Goal: Book appointment/travel/reservation: Book appointment/travel/reservation

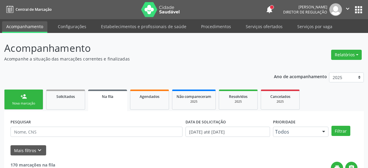
scroll to position [29, 0]
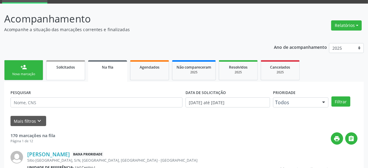
click at [73, 65] on span "Solicitados" at bounding box center [65, 67] width 19 height 5
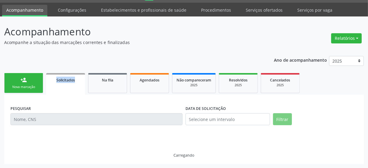
scroll to position [4, 0]
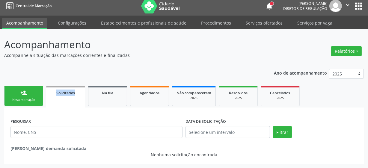
click at [22, 94] on div "person_add" at bounding box center [23, 93] width 7 height 7
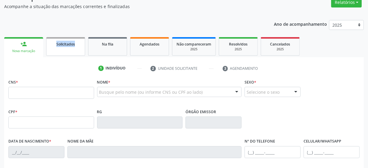
scroll to position [31, 0]
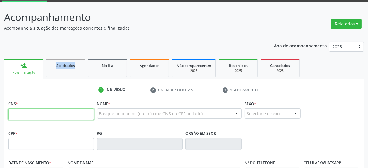
click at [43, 115] on input "text" at bounding box center [51, 115] width 86 height 12
type input "898 0037 2809 8312"
type input "28/[DATE]"
type input "[PERSON_NAME]"
type input "[PHONE_NUMBER]"
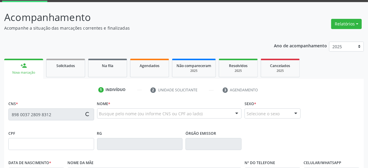
type input "[PHONE_NUMBER]"
type input "40"
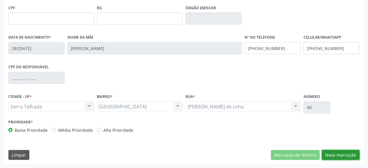
click at [350, 159] on button "Nova marcação" at bounding box center [341, 155] width 38 height 10
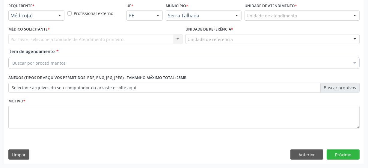
scroll to position [129, 0]
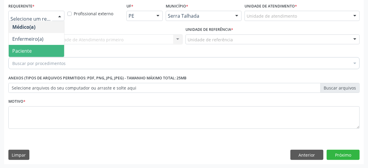
click at [35, 49] on span "Paciente" at bounding box center [36, 51] width 55 height 12
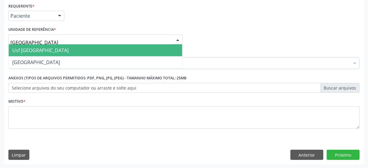
type input "vila bela"
click at [42, 49] on span "Usf [GEOGRAPHIC_DATA]" at bounding box center [96, 50] width 174 height 12
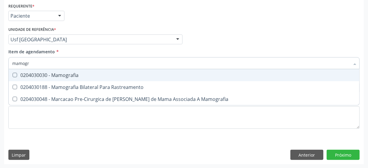
type input "mamogra"
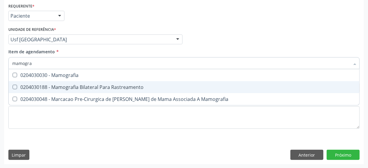
click at [86, 86] on div "0204030188 - Mamografia Bilateral Para Rastreamento" at bounding box center [184, 87] width 344 height 5
checkbox Rastreamento "true"
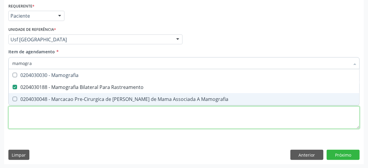
click at [57, 115] on div "Requerente * Paciente Médico(a) Enfermeiro(a) Paciente Nenhum resultado encontr…" at bounding box center [184, 69] width 352 height 136
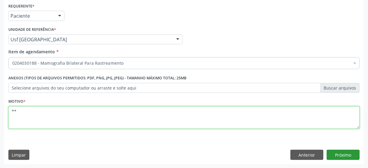
type textarea "**"
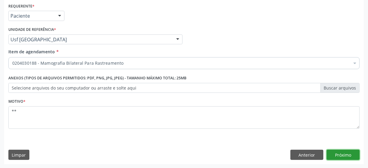
click at [346, 156] on button "Próximo" at bounding box center [343, 155] width 33 height 10
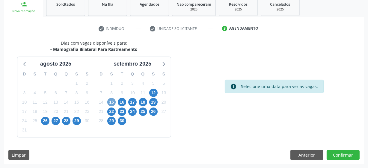
click at [111, 102] on span "15" at bounding box center [111, 102] width 8 height 8
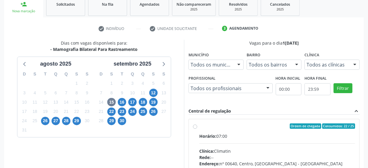
click at [199, 126] on label "Ordem de chegada Consumidos: 22 / 25 Horário: 07:00 Clínica: Climatin Rede: -- …" at bounding box center [277, 170] width 156 height 92
click at [195, 126] on input "Ordem de chegada Consumidos: 22 / 25 Horário: 07:00 Clínica: Climatin Rede: -- …" at bounding box center [195, 126] width 4 height 5
radio input "true"
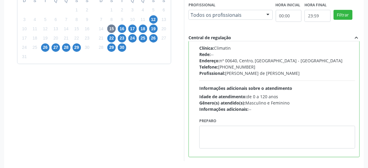
scroll to position [190, 0]
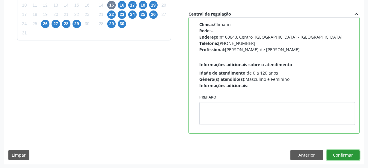
click at [351, 155] on button "Confirmar" at bounding box center [343, 155] width 33 height 10
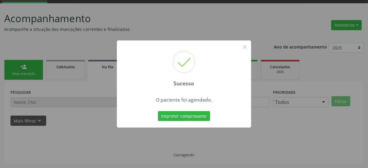
scroll to position [29, 0]
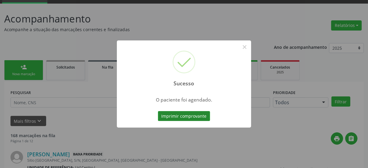
click at [174, 118] on button "Imprimir comprovante" at bounding box center [184, 116] width 52 height 10
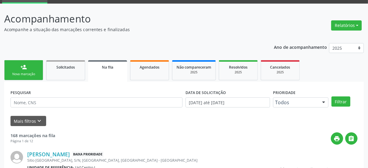
click at [19, 74] on div "Nova marcação" at bounding box center [24, 74] width 30 height 4
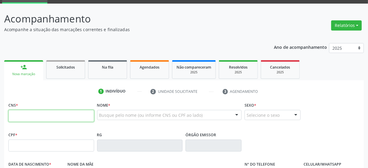
click at [27, 117] on input "text" at bounding box center [51, 116] width 86 height 12
type input "898 0014 2320 3013"
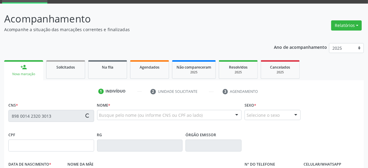
type input "[DATE]"
type input "Lianor [PERSON_NAME]"
type input "[PHONE_NUMBER]"
type input "27"
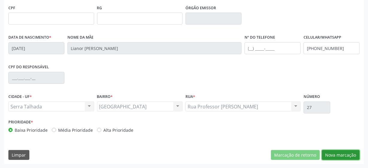
click at [349, 154] on button "Nova marcação" at bounding box center [341, 155] width 38 height 10
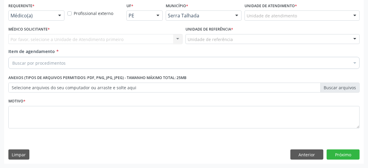
scroll to position [129, 0]
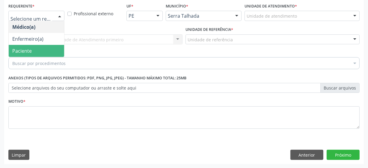
click at [30, 49] on span "Paciente" at bounding box center [21, 51] width 19 height 7
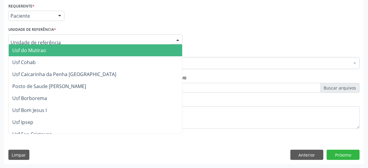
click at [54, 42] on div at bounding box center [95, 39] width 174 height 10
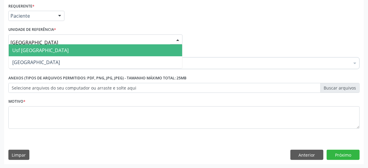
type input "vila bela"
click at [49, 48] on span "Usf [GEOGRAPHIC_DATA]" at bounding box center [96, 50] width 174 height 12
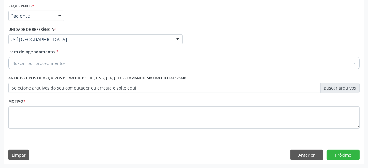
click at [160, 62] on div "Buscar por procedimentos" at bounding box center [184, 63] width 352 height 12
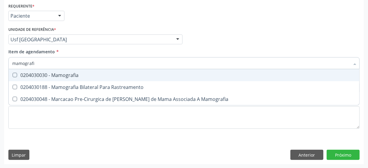
type input "mamografia"
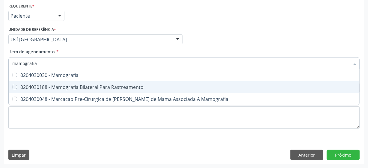
click at [110, 85] on div "0204030188 - Mamografia Bilateral Para Rastreamento" at bounding box center [184, 87] width 344 height 5
checkbox Rastreamento "true"
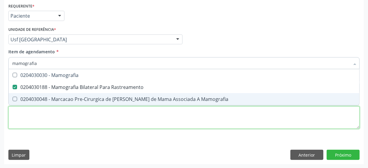
click at [112, 119] on div "Requerente * Paciente Médico(a) Enfermeiro(a) Paciente Nenhum resultado encontr…" at bounding box center [184, 69] width 352 height 136
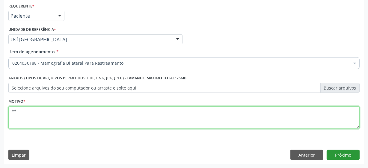
type textarea "**"
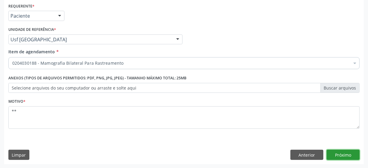
click at [335, 151] on button "Próximo" at bounding box center [343, 155] width 33 height 10
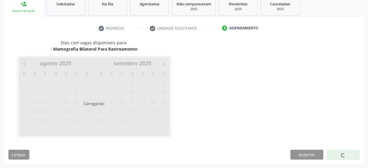
scroll to position [92, 0]
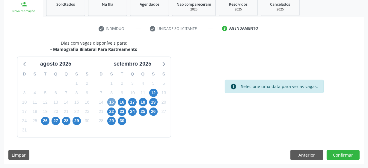
click at [112, 102] on span "15" at bounding box center [111, 102] width 8 height 8
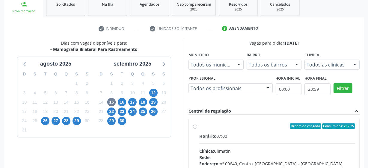
click at [199, 126] on label "Ordem de chegada Consumidos: 23 / 25 Horário: 07:00 Clínica: Climatin Rede: -- …" at bounding box center [277, 170] width 156 height 92
click at [195, 126] on input "Ordem de chegada Consumidos: 23 / 25 Horário: 07:00 Clínica: Climatin Rede: -- …" at bounding box center [195, 126] width 4 height 5
radio input "true"
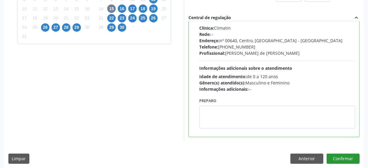
scroll to position [190, 0]
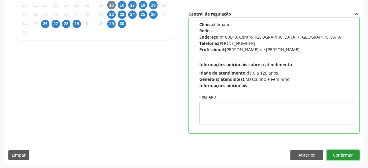
click at [346, 156] on button "Confirmar" at bounding box center [343, 155] width 33 height 10
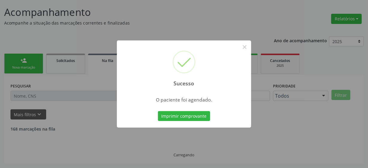
scroll to position [29, 0]
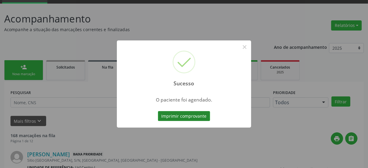
click at [175, 112] on button "Imprimir comprovante" at bounding box center [184, 116] width 52 height 10
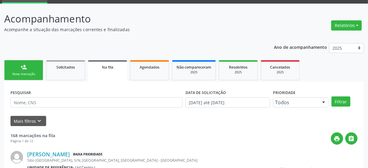
click at [30, 68] on link "person_add Nova marcação" at bounding box center [23, 70] width 39 height 20
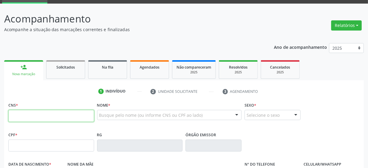
click at [19, 116] on input "text" at bounding box center [51, 116] width 86 height 12
type input "700 2019 6712 4623"
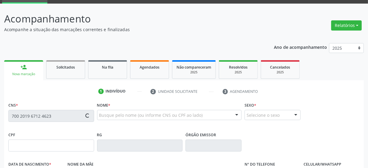
type input "[DATE]"
type input "[PERSON_NAME]"
type input "[PHONE_NUMBER]"
type input "2"
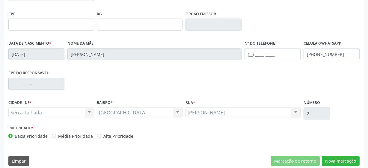
scroll to position [157, 0]
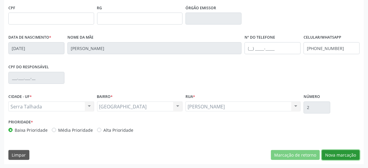
click at [326, 154] on button "Nova marcação" at bounding box center [341, 155] width 38 height 10
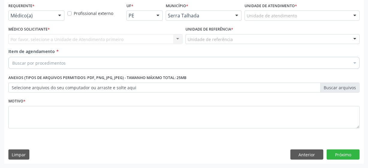
scroll to position [129, 0]
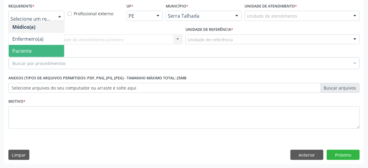
click at [23, 45] on span "Paciente" at bounding box center [36, 51] width 55 height 12
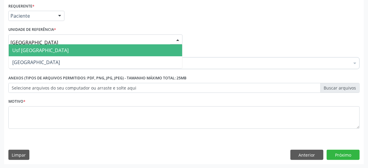
type input "vila bela"
click at [50, 49] on span "Usf [GEOGRAPHIC_DATA]" at bounding box center [96, 50] width 174 height 12
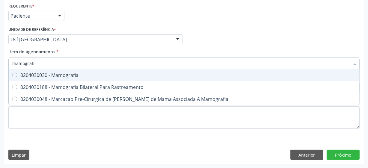
type input "mamografia"
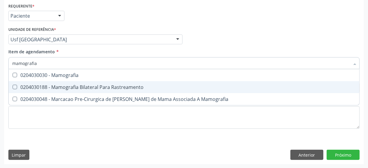
click at [86, 86] on div "0204030188 - Mamografia Bilateral Para Rastreamento" at bounding box center [184, 87] width 344 height 5
checkbox Rastreamento "true"
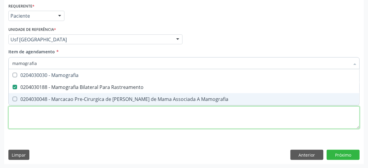
click at [58, 120] on div "Requerente * Paciente Médico(a) Enfermeiro(a) Paciente Nenhum resultado encontr…" at bounding box center [184, 69] width 352 height 136
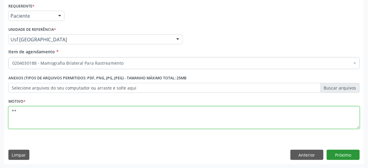
type textarea "**"
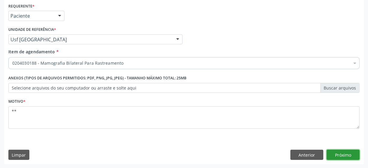
click at [352, 158] on button "Próximo" at bounding box center [343, 155] width 33 height 10
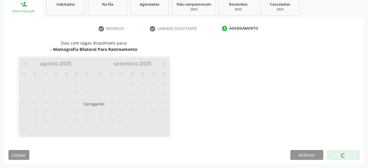
scroll to position [92, 0]
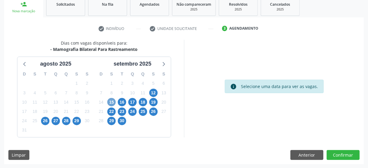
click at [110, 100] on span "15" at bounding box center [111, 102] width 8 height 8
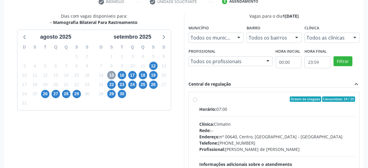
scroll to position [120, 0]
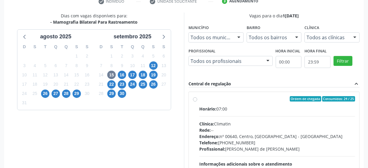
click at [199, 100] on label "Ordem de chegada Consumidos: 24 / 25 Horário: 07:00 Clínica: Climatin Rede: -- …" at bounding box center [277, 142] width 156 height 92
click at [195, 100] on input "Ordem de chegada Consumidos: 24 / 25 Horário: 07:00 Clínica: Climatin Rede: -- …" at bounding box center [195, 98] width 4 height 5
radio input "true"
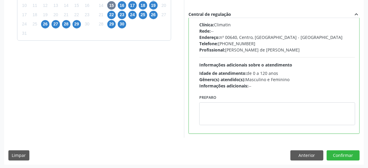
scroll to position [190, 0]
click at [345, 154] on button "Confirmar" at bounding box center [343, 155] width 33 height 10
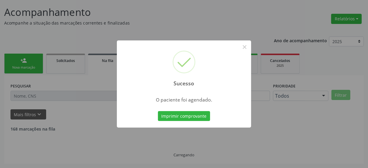
scroll to position [29, 0]
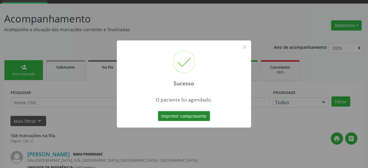
click at [178, 118] on button "Imprimir comprovante" at bounding box center [184, 116] width 52 height 10
